Goal: Information Seeking & Learning: Find specific fact

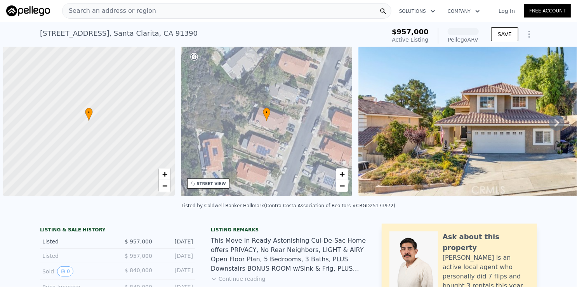
scroll to position [0, 3]
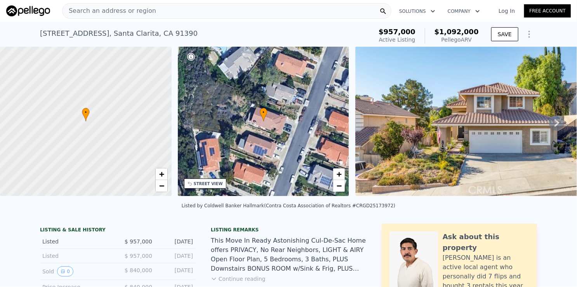
click at [207, 10] on div "Search an address or region" at bounding box center [226, 11] width 329 height 16
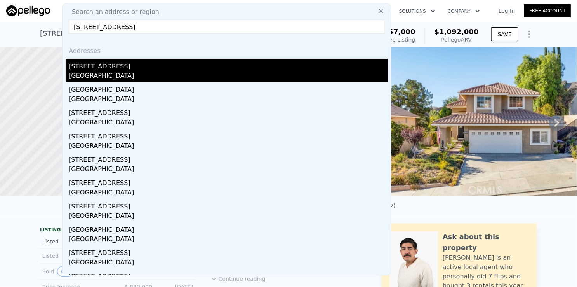
type input "14443 Cool Valley Rd, Valley Center"
click at [146, 68] on div "14443 Cool Valley Rd" at bounding box center [228, 65] width 319 height 12
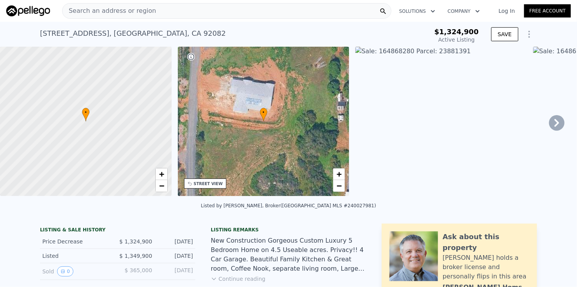
type input "-$ 1,409,501"
click at [353, 26] on div "14443 Cool Valley Rd , Valley Center , CA 92082 Active at $1.325m" at bounding box center [223, 36] width 367 height 22
drag, startPoint x: 443, startPoint y: 31, endPoint x: 478, endPoint y: 33, distance: 35.0
click at [478, 33] on span "$1,324,900" at bounding box center [456, 32] width 44 height 8
copy span "$1,324,900"
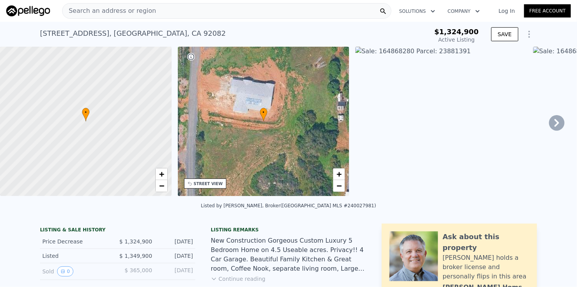
click at [374, 27] on div "14443 Cool Valley Rd , Valley Center , CA 92082 Active at $1.325m" at bounding box center [223, 36] width 367 height 22
click at [309, 36] on div "14443 Cool Valley Rd , Valley Center , CA 92082 Active at $1.325m" at bounding box center [223, 36] width 367 height 22
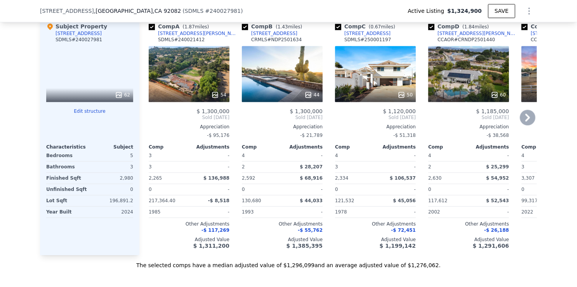
click at [360, 36] on div "[STREET_ADDRESS]" at bounding box center [367, 33] width 46 height 6
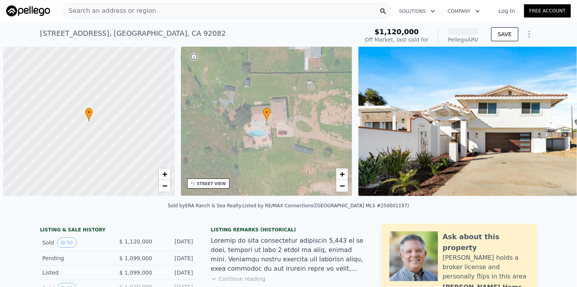
scroll to position [0, 3]
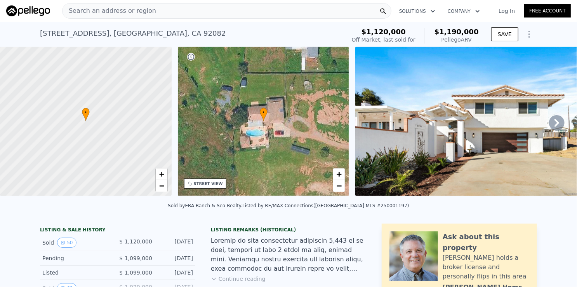
click at [294, 31] on div "[STREET_ADDRESS] Sold [DATE] for $1.120m (~ARV $1.190m )" at bounding box center [191, 36] width 302 height 22
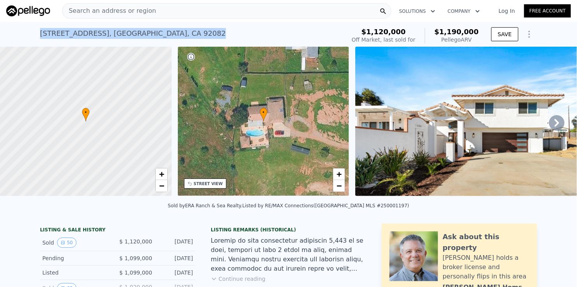
drag, startPoint x: 34, startPoint y: 33, endPoint x: 183, endPoint y: 31, distance: 149.1
click at [183, 31] on div "[STREET_ADDRESS] Sold [DATE] for $1.120m (~ARV $1.190m ) $1,120,000 Off Market,…" at bounding box center [288, 34] width 577 height 25
copy div "[STREET_ADDRESS]"
drag, startPoint x: 161, startPoint y: 244, endPoint x: 191, endPoint y: 247, distance: 30.0
click at [191, 247] on div "Sold 50 $ 1,120,000 [DATE]" at bounding box center [117, 242] width 155 height 17
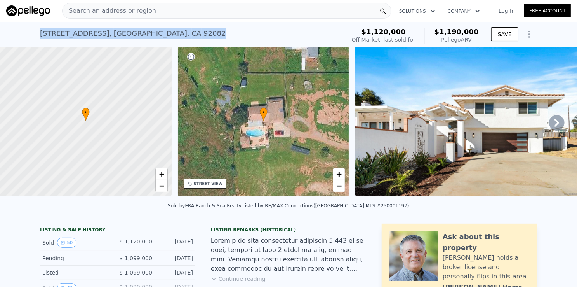
copy div "[DATE]"
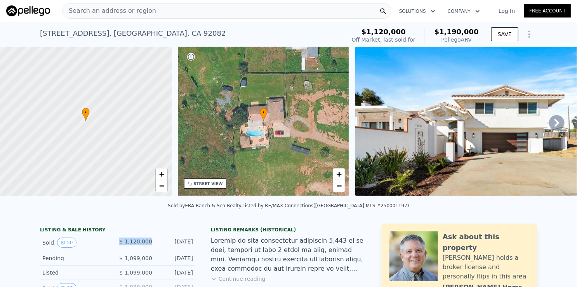
drag, startPoint x: 116, startPoint y: 247, endPoint x: 150, endPoint y: 247, distance: 33.4
click at [150, 247] on div "Sold 50 $ 1,120,000 [DATE]" at bounding box center [117, 242] width 155 height 17
copy span "$ 1,120,000"
click at [149, 217] on div "Sold by ERA Ranch & Sea Realty . Listed by RE/MAX Connections ([GEOGRAPHIC_DATA…" at bounding box center [288, 207] width 577 height 19
drag, startPoint x: 438, startPoint y: 30, endPoint x: 483, endPoint y: 30, distance: 44.7
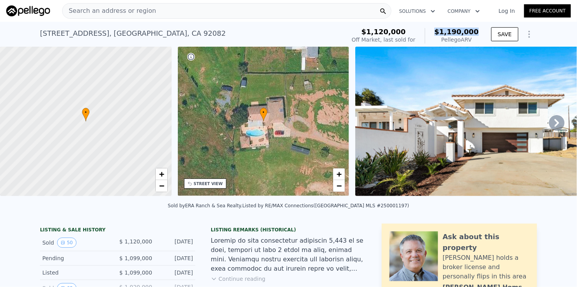
click at [483, 30] on div "$1,120,000 Off Market, last sold for $1,190,000 Pellego ARV SAVE" at bounding box center [443, 36] width 188 height 22
copy span "$1,190,000"
click at [320, 36] on div "[STREET_ADDRESS] Sold [DATE] for $1.120m (~ARV $1.190m )" at bounding box center [191, 36] width 302 height 22
